Goal: Communication & Community: Ask a question

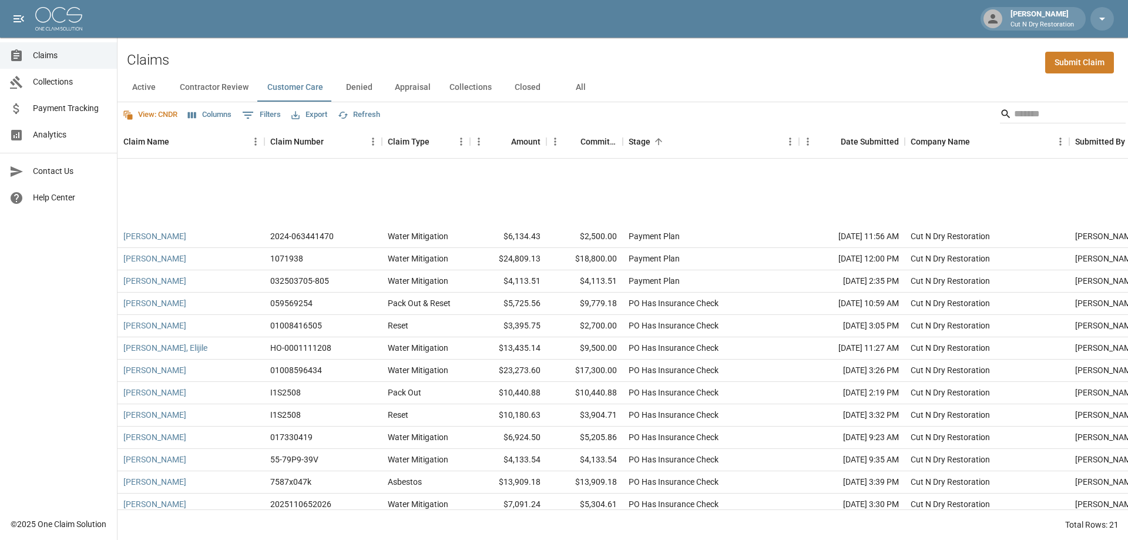
scroll to position [127, 0]
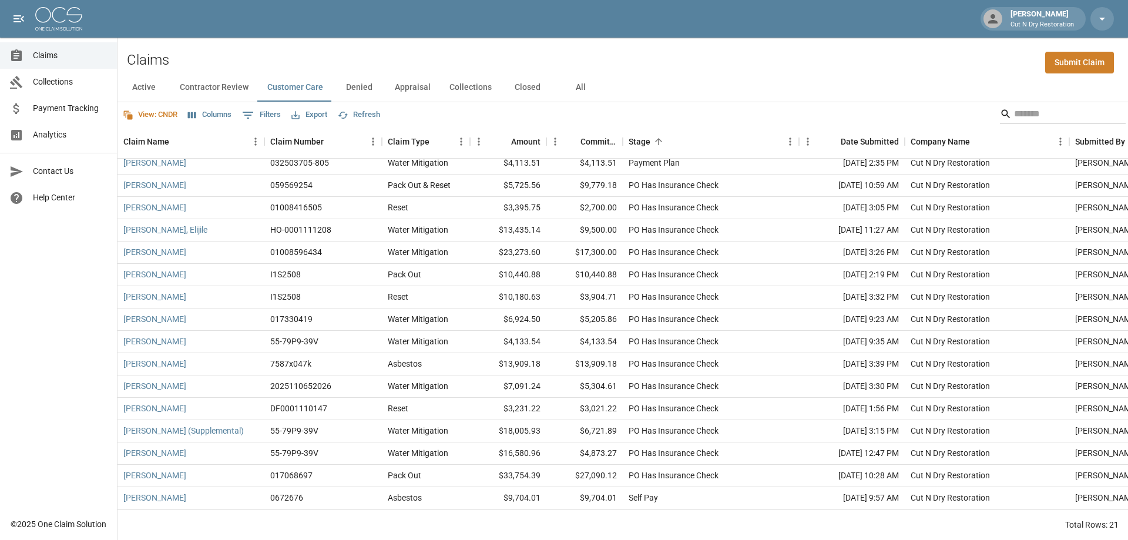
click at [1023, 114] on input "Search" at bounding box center [1061, 114] width 94 height 19
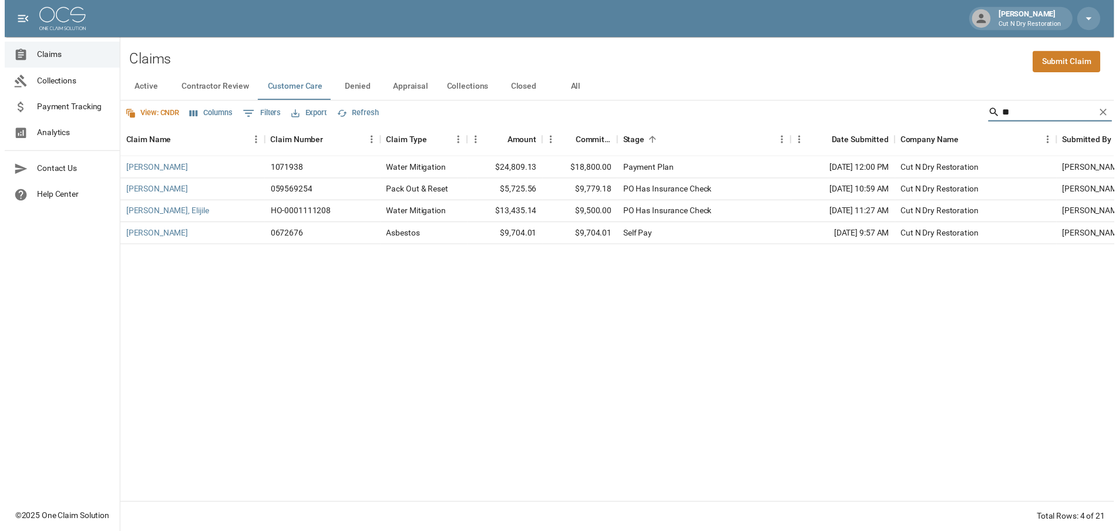
scroll to position [0, 0]
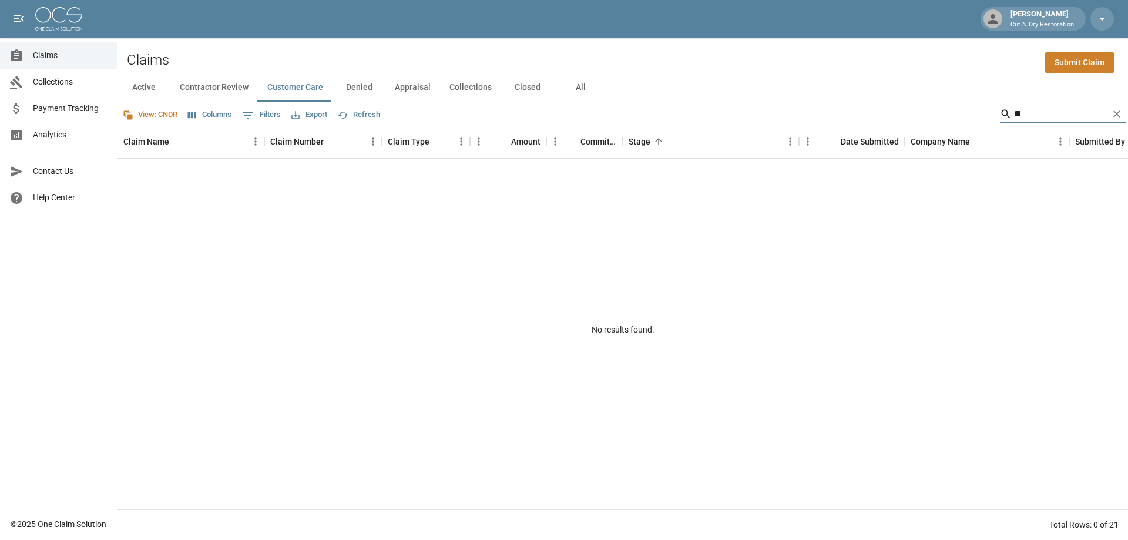
type input "*"
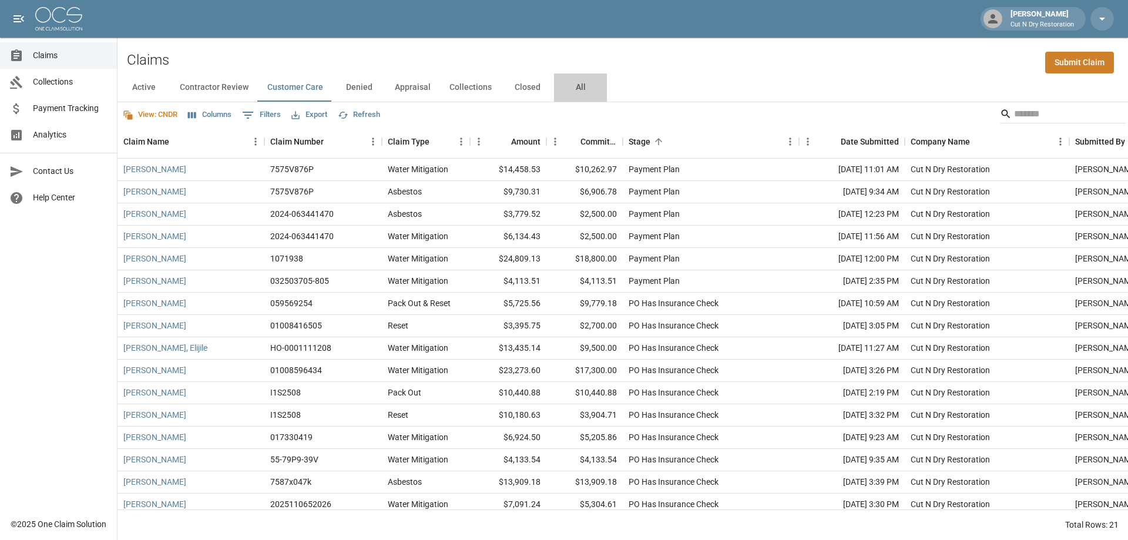
click at [583, 85] on button "All" at bounding box center [580, 87] width 53 height 28
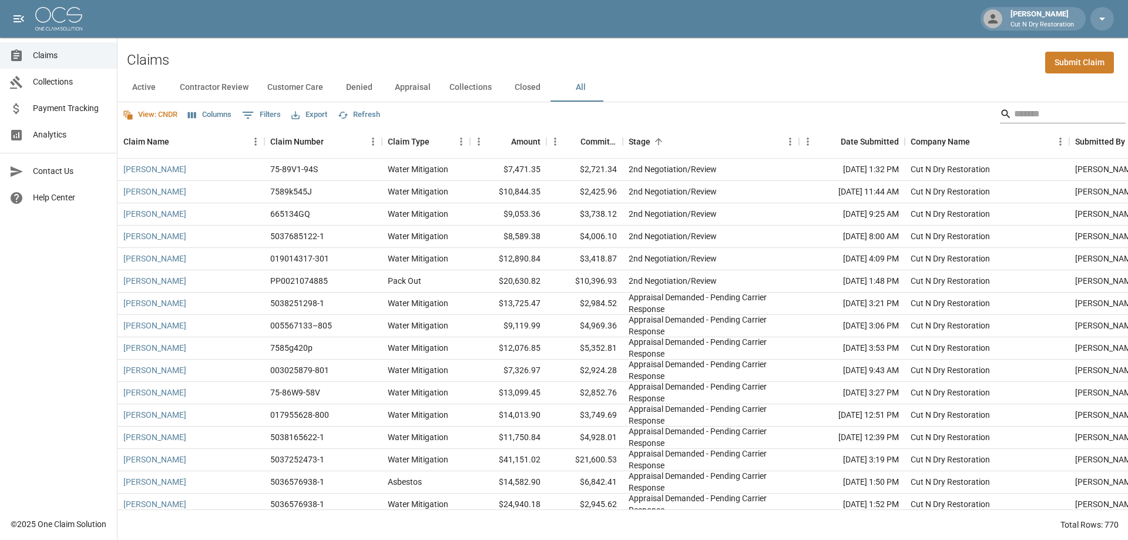
click at [1024, 111] on input "Search" at bounding box center [1061, 114] width 94 height 19
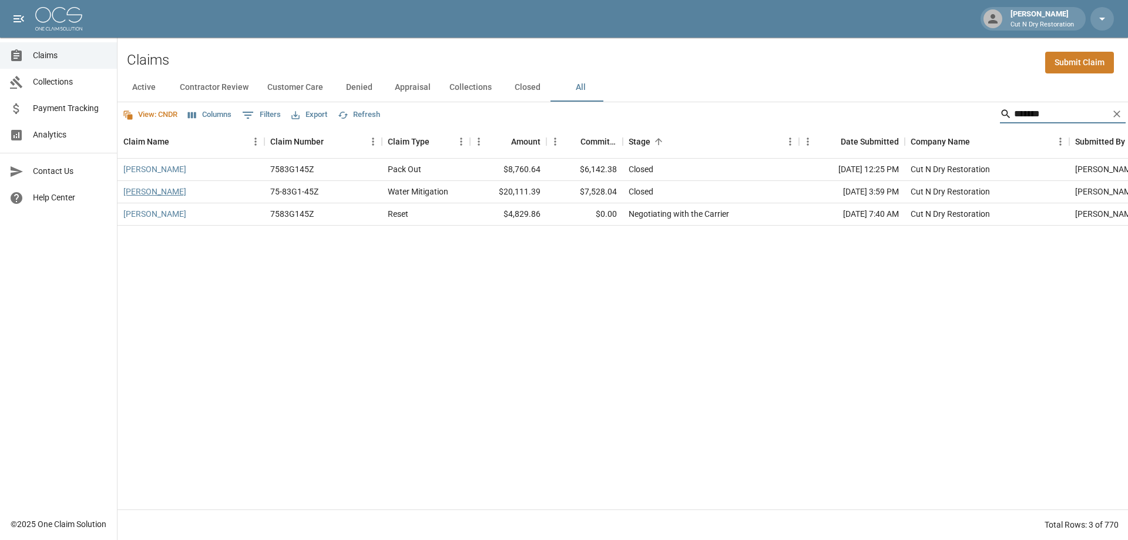
type input "*******"
click at [173, 190] on link "[PERSON_NAME]" at bounding box center [154, 192] width 63 height 12
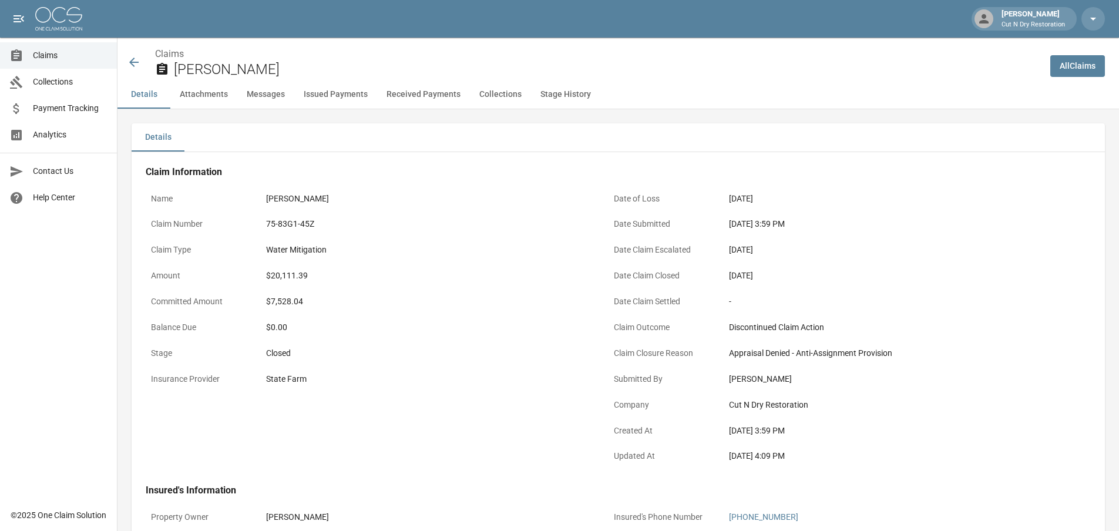
click at [486, 258] on div "Water Mitigation" at bounding box center [428, 249] width 334 height 23
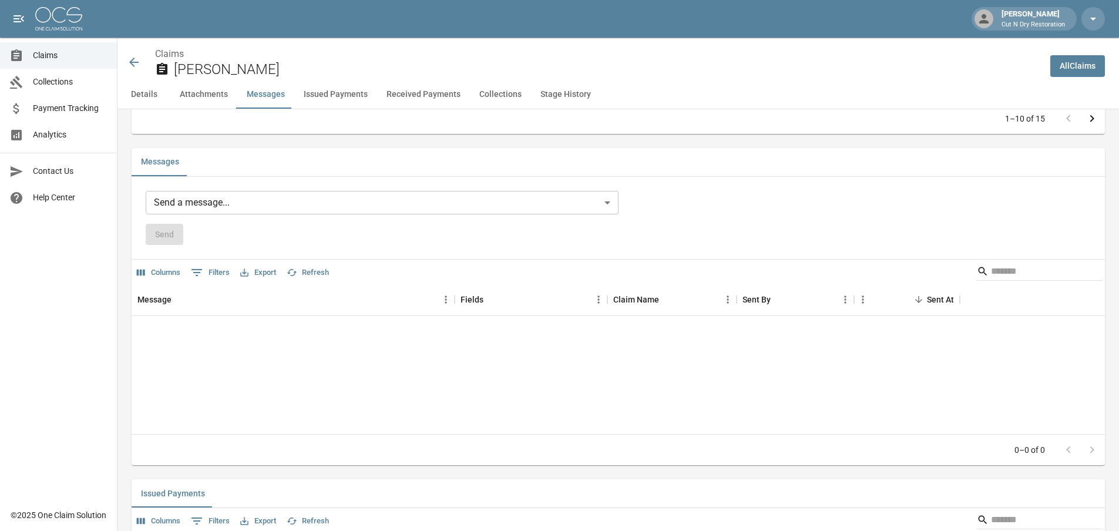
scroll to position [1233, 0]
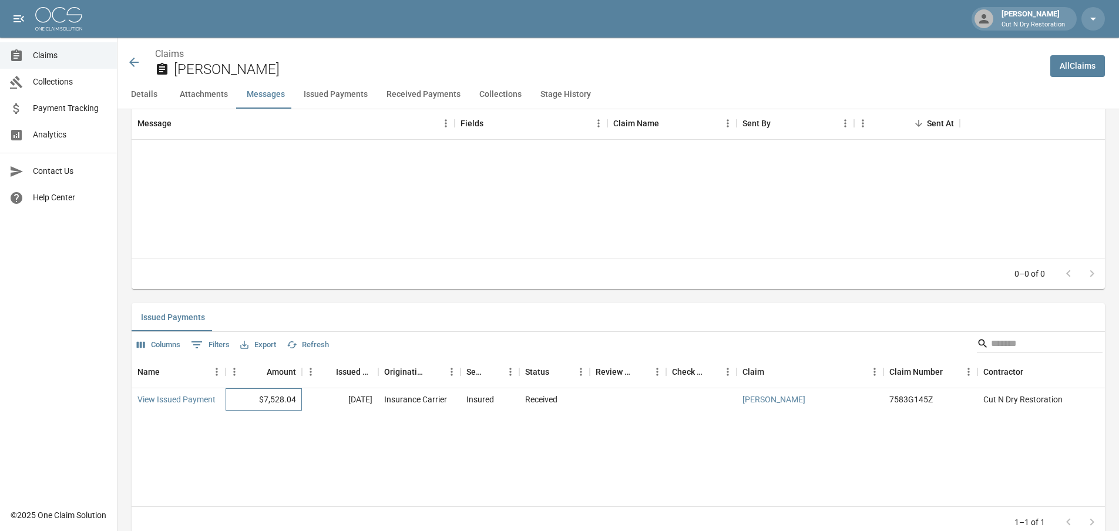
click at [287, 401] on div "$7,528.04" at bounding box center [264, 399] width 76 height 22
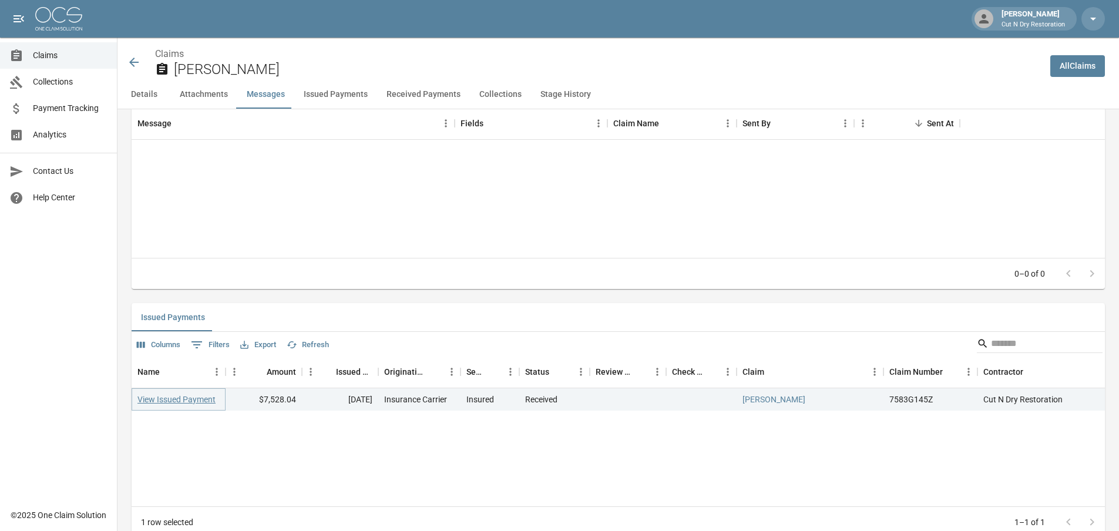
click at [190, 404] on link "View Issued Payment" at bounding box center [176, 400] width 78 height 12
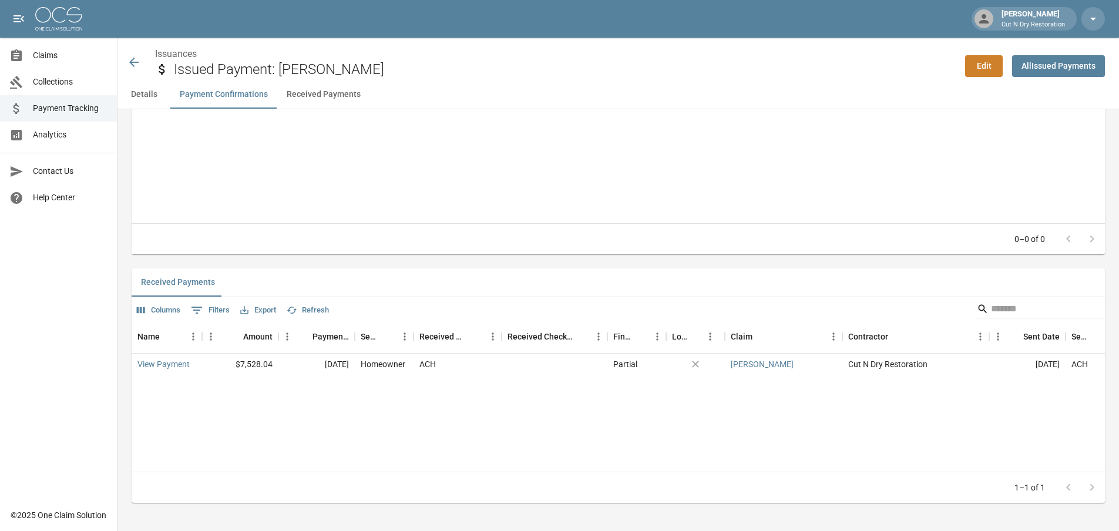
scroll to position [220, 0]
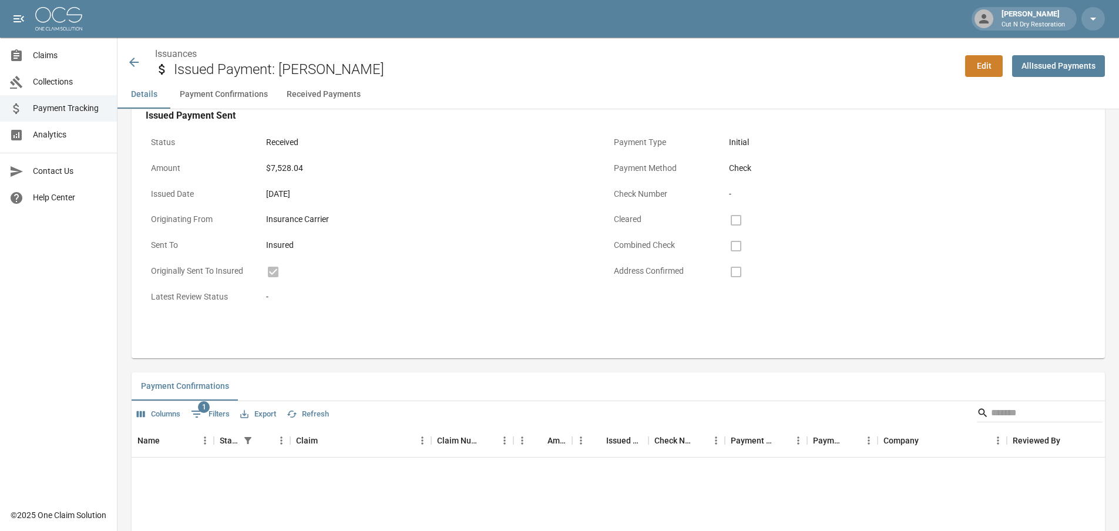
click at [443, 254] on div "Insured" at bounding box center [428, 245] width 334 height 23
click at [133, 57] on icon at bounding box center [134, 62] width 14 height 14
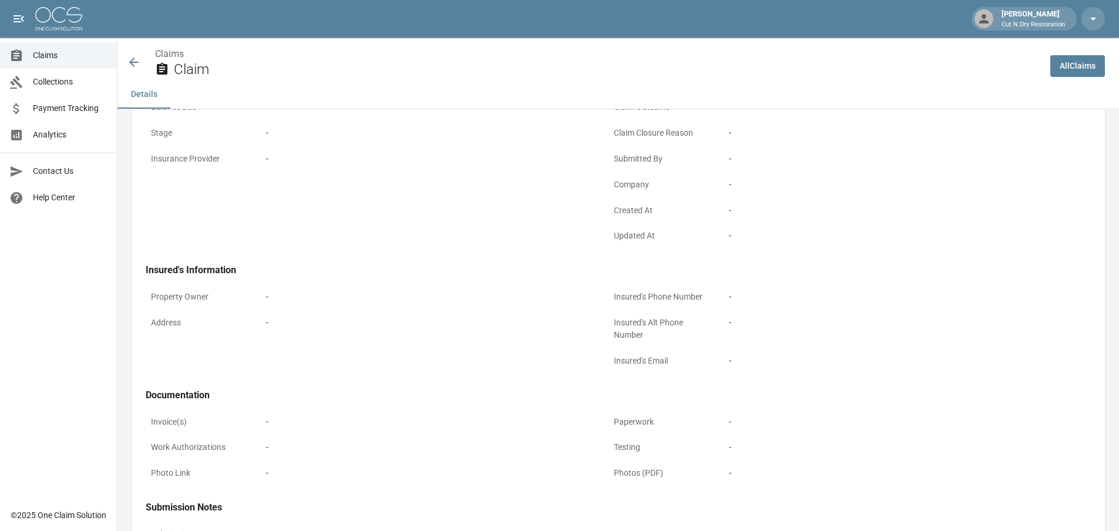
scroll to position [313, 0]
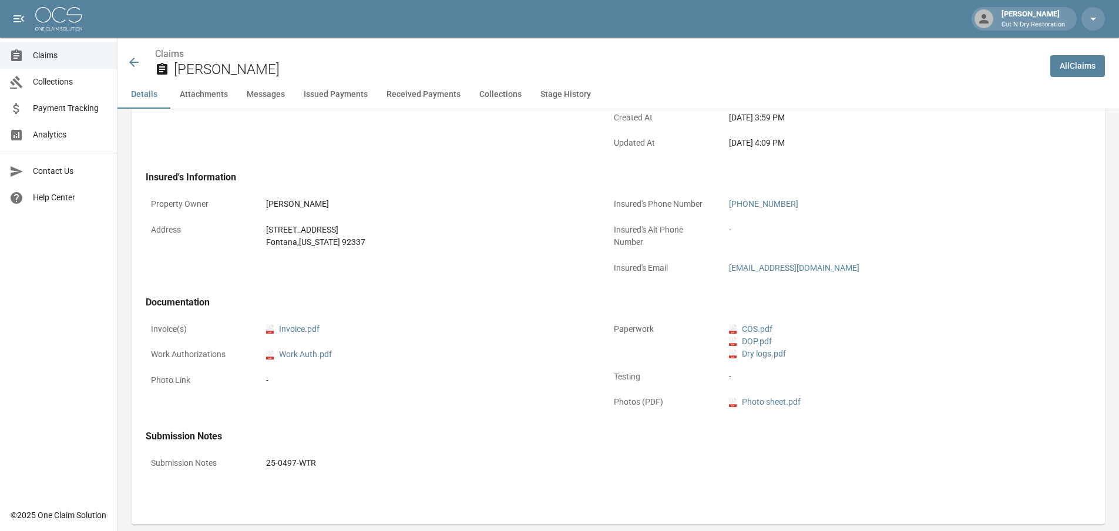
click at [130, 58] on icon at bounding box center [134, 62] width 14 height 14
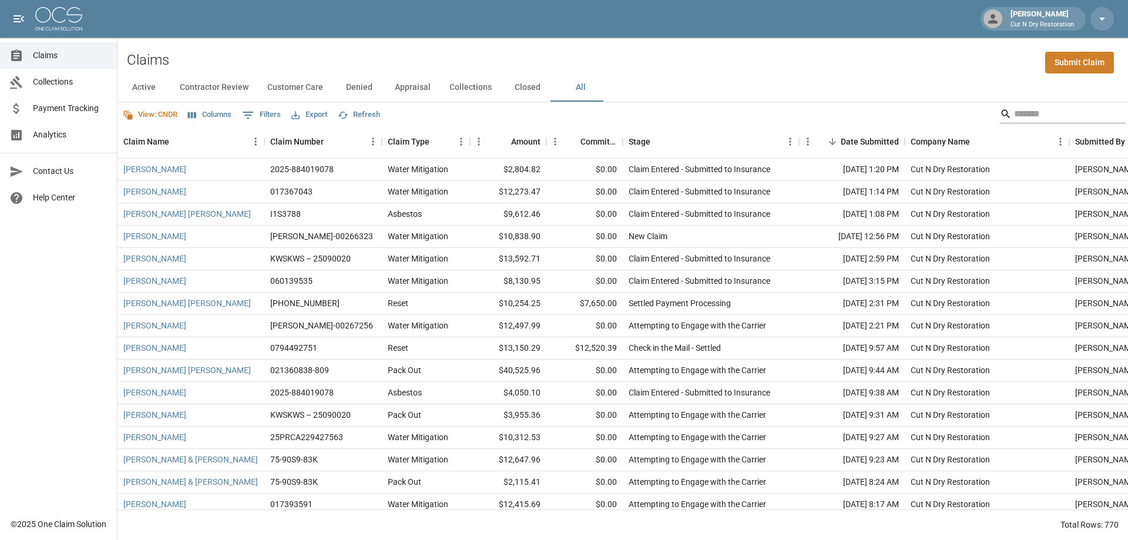
click at [1047, 113] on input "Search" at bounding box center [1061, 114] width 94 height 19
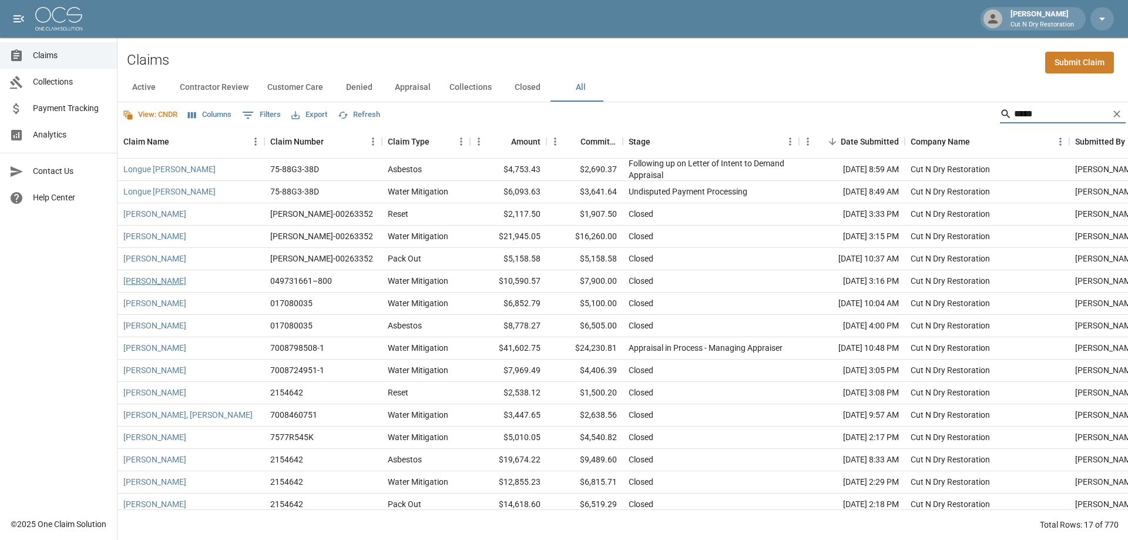
type input "*****"
click at [175, 281] on link "[PERSON_NAME]" at bounding box center [154, 281] width 63 height 12
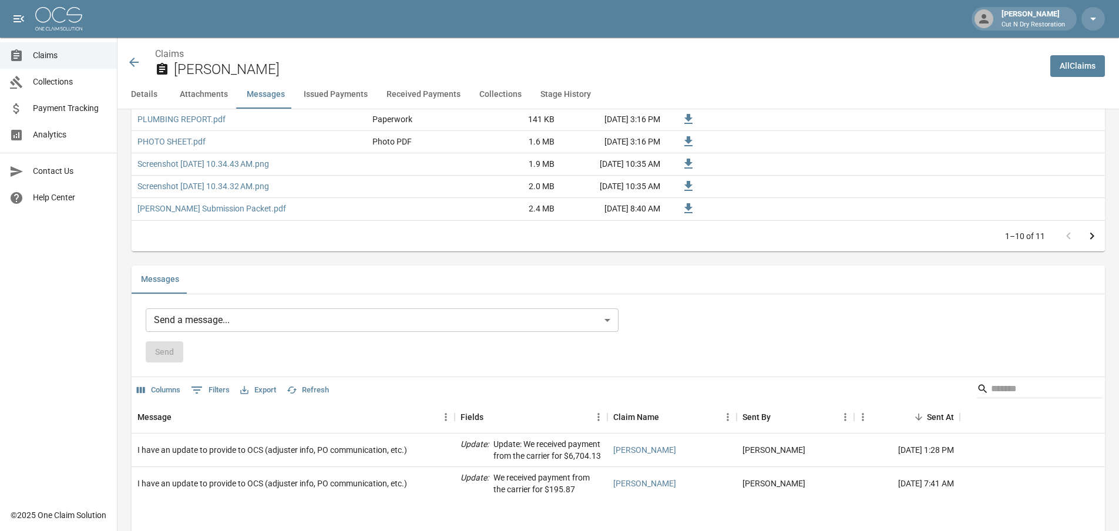
scroll to position [1116, 0]
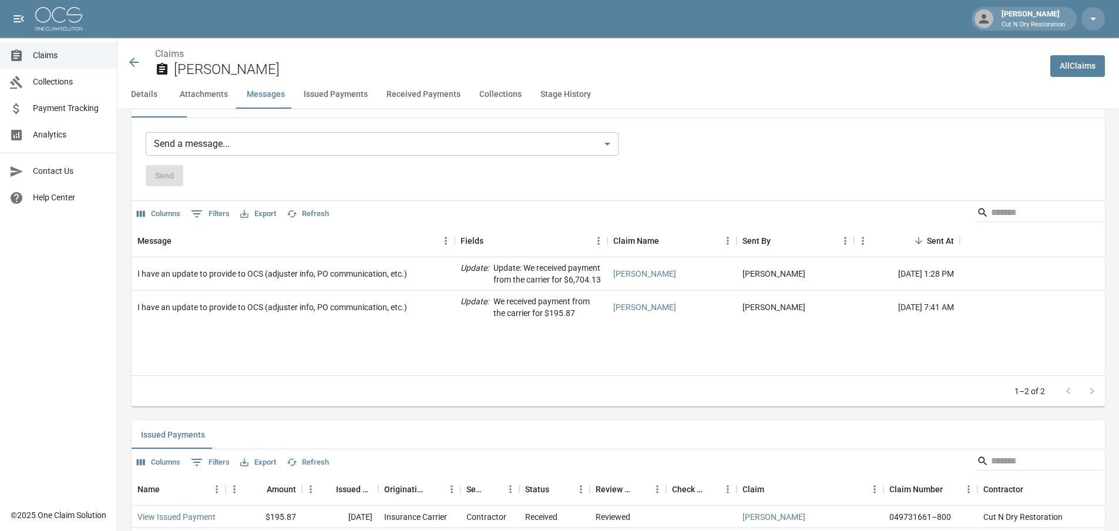
click at [794, 177] on div "Send a message... ​ Send" at bounding box center [618, 159] width 945 height 55
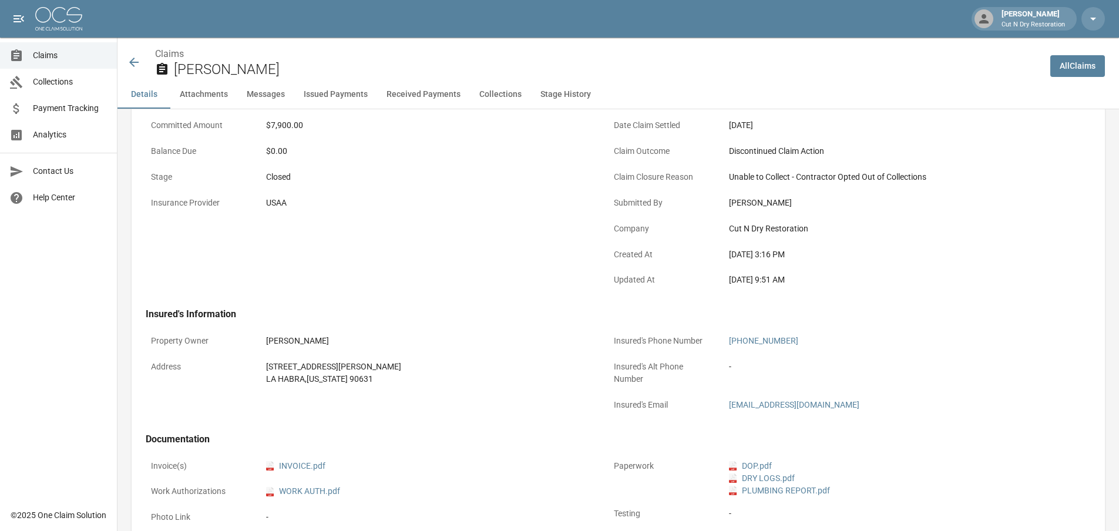
scroll to position [0, 0]
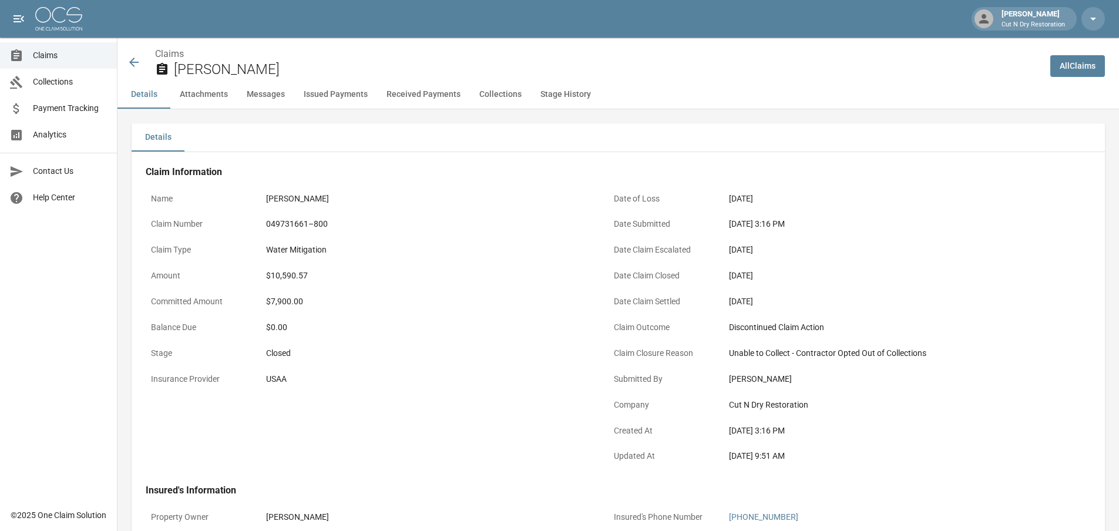
click at [460, 205] on div "[PERSON_NAME]" at bounding box center [428, 198] width 334 height 23
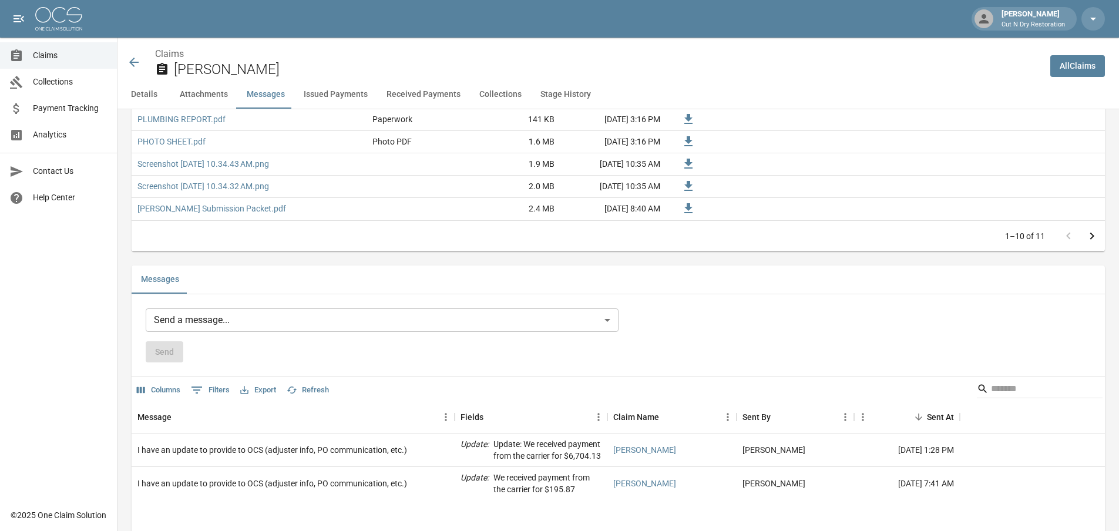
scroll to position [1057, 0]
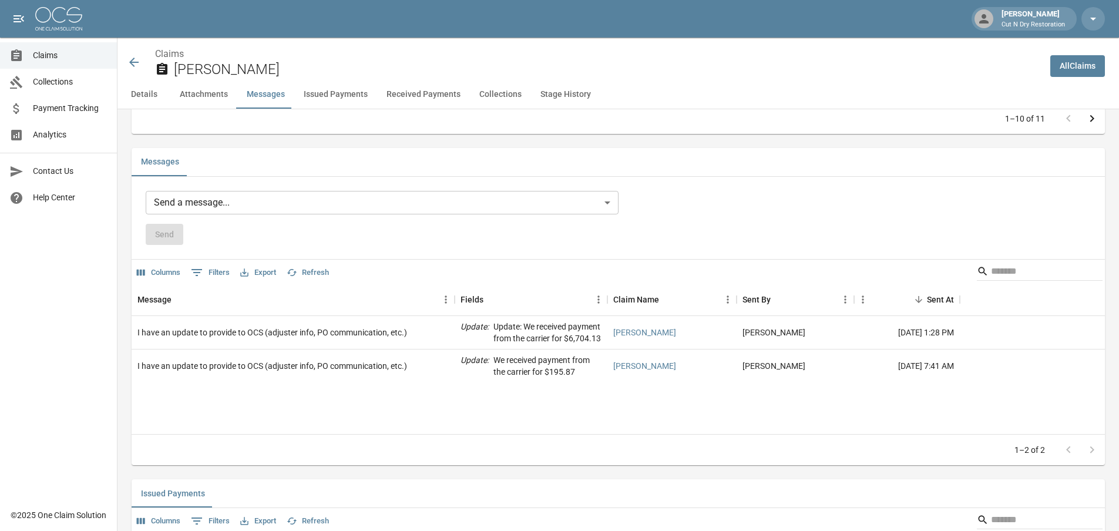
click at [434, 213] on body "[PERSON_NAME] Cut N Dry Restoration Claims Collections Payment Tracking Analyti…" at bounding box center [559, 351] width 1119 height 2817
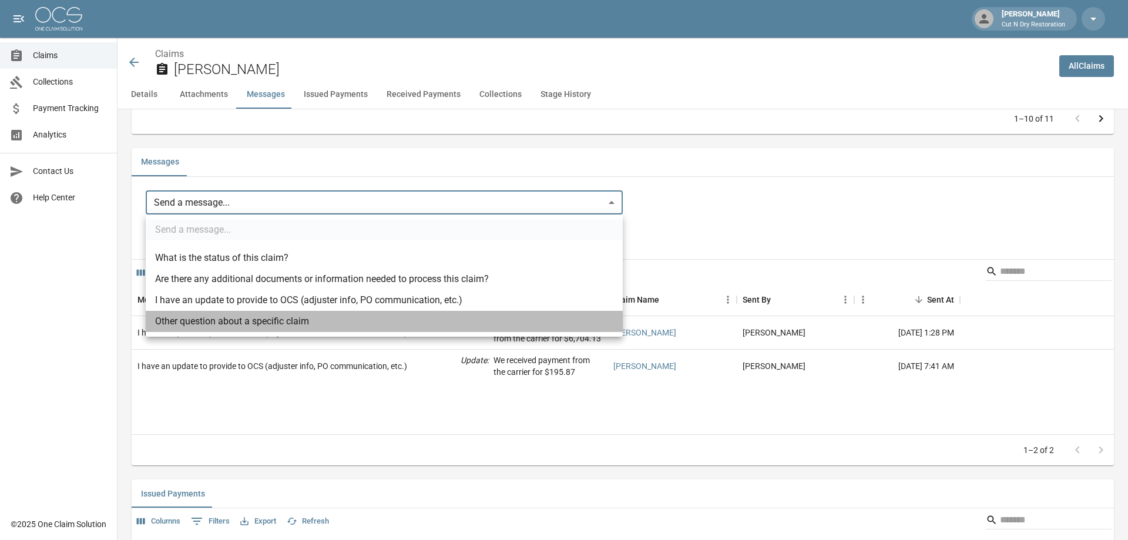
click at [277, 321] on li "Other question about a specific claim" at bounding box center [384, 321] width 477 height 21
type input "**********"
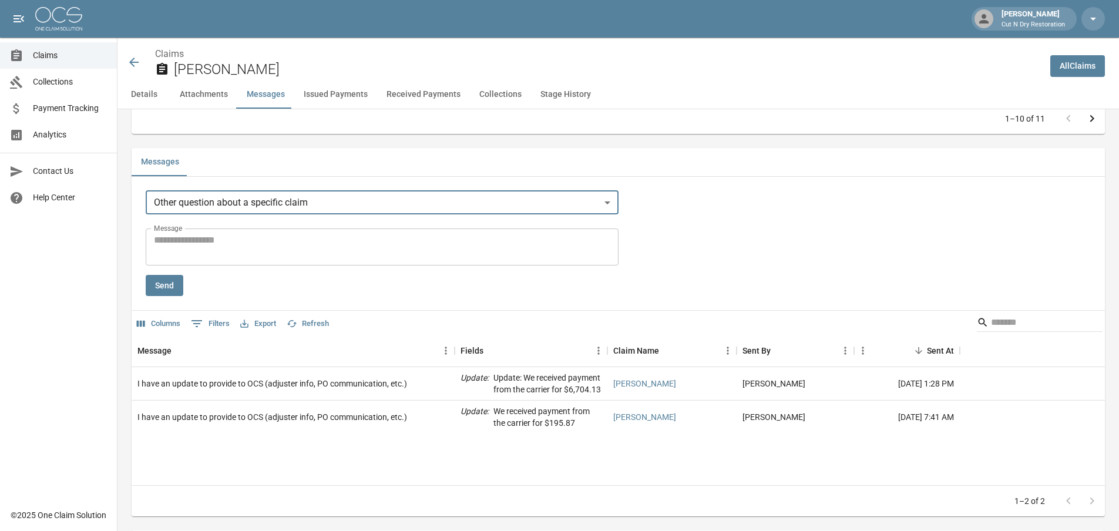
click at [258, 251] on textarea "Message" at bounding box center [382, 246] width 456 height 27
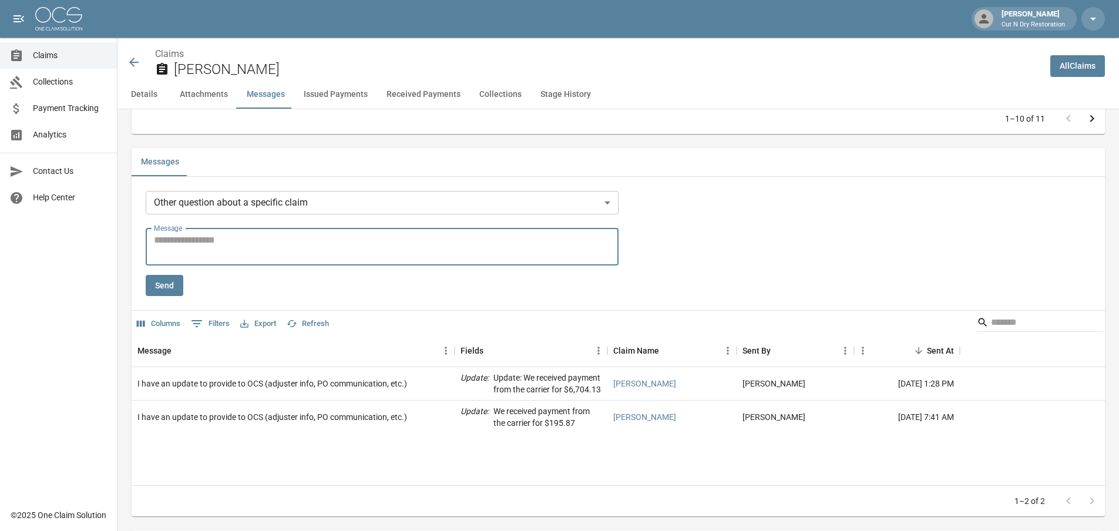
type textarea "*"
drag, startPoint x: 409, startPoint y: 243, endPoint x: 379, endPoint y: 241, distance: 30.0
click at [379, 241] on textarea "**********" at bounding box center [384, 246] width 460 height 27
click at [350, 243] on textarea "**********" at bounding box center [384, 246] width 460 height 27
type textarea "**********"
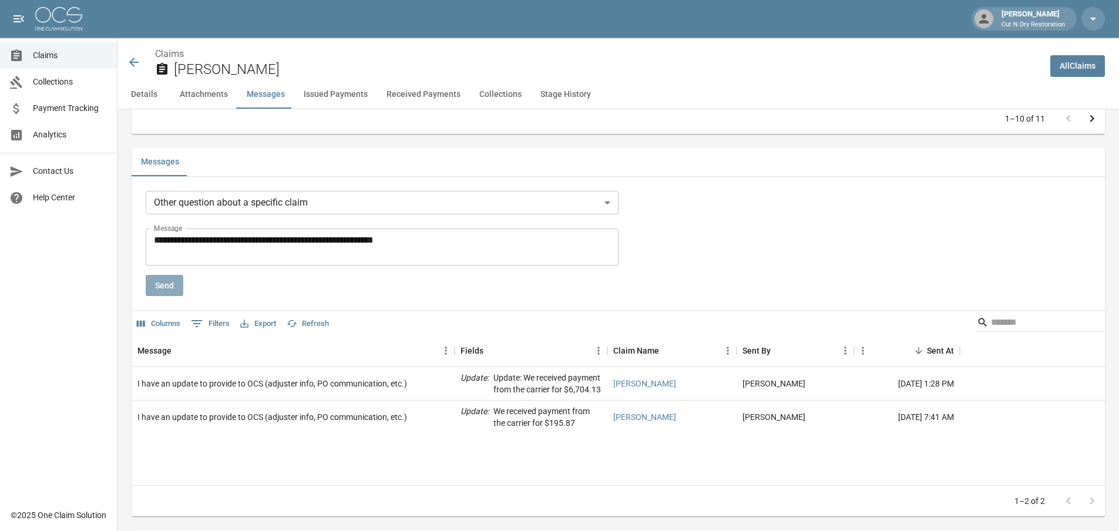
click at [169, 293] on button "Send" at bounding box center [165, 286] width 38 height 22
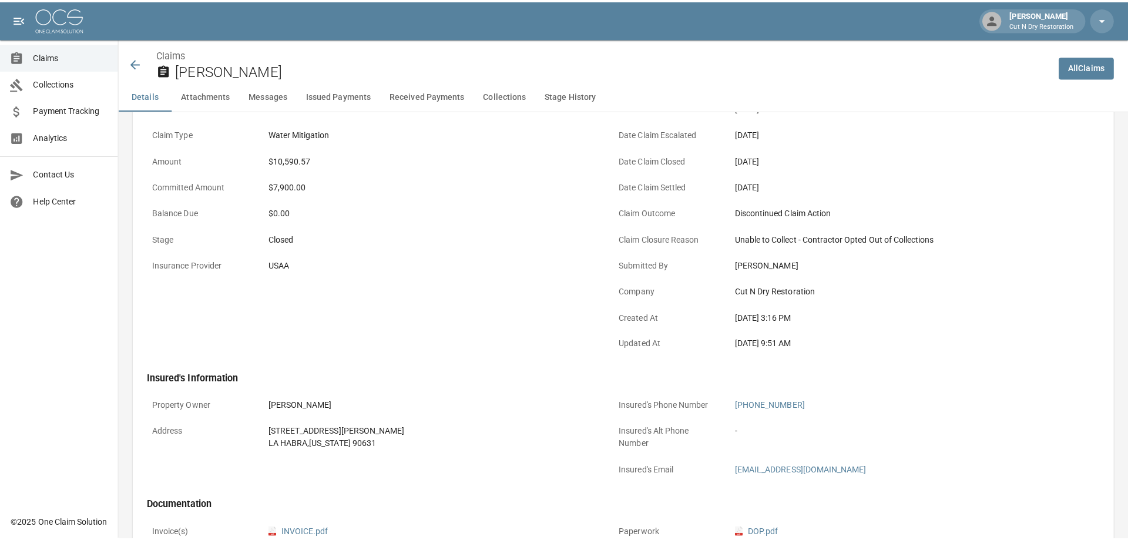
scroll to position [0, 0]
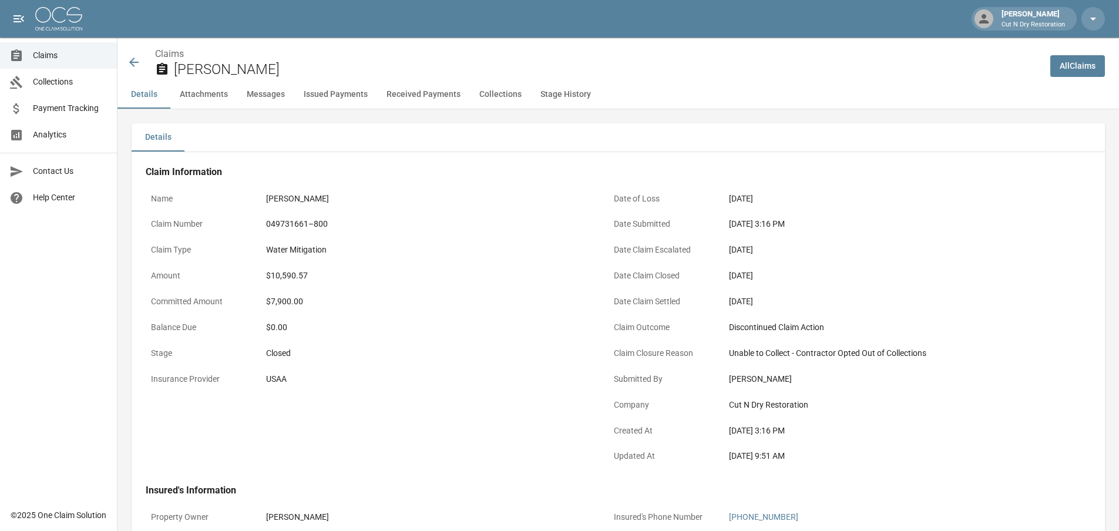
click at [133, 64] on icon at bounding box center [134, 62] width 14 height 14
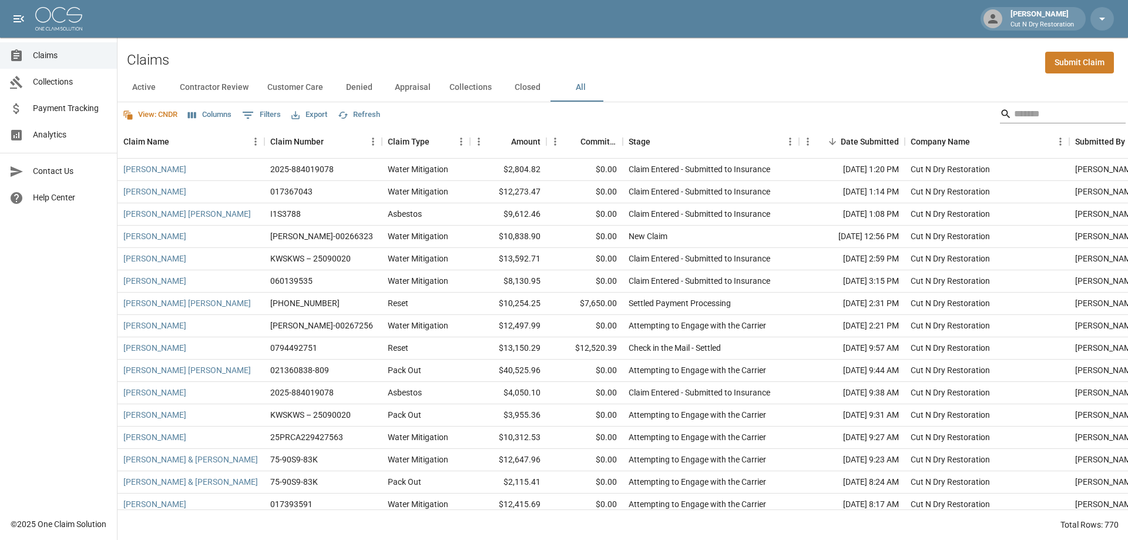
click at [1052, 111] on input "Search" at bounding box center [1061, 114] width 94 height 19
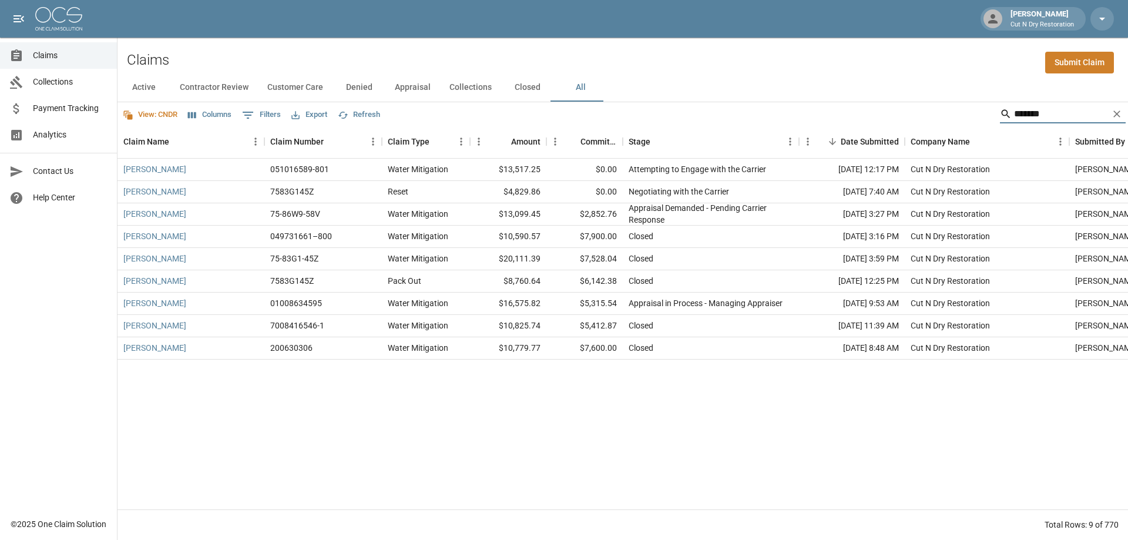
type input "*******"
